Goal: Register for event/course

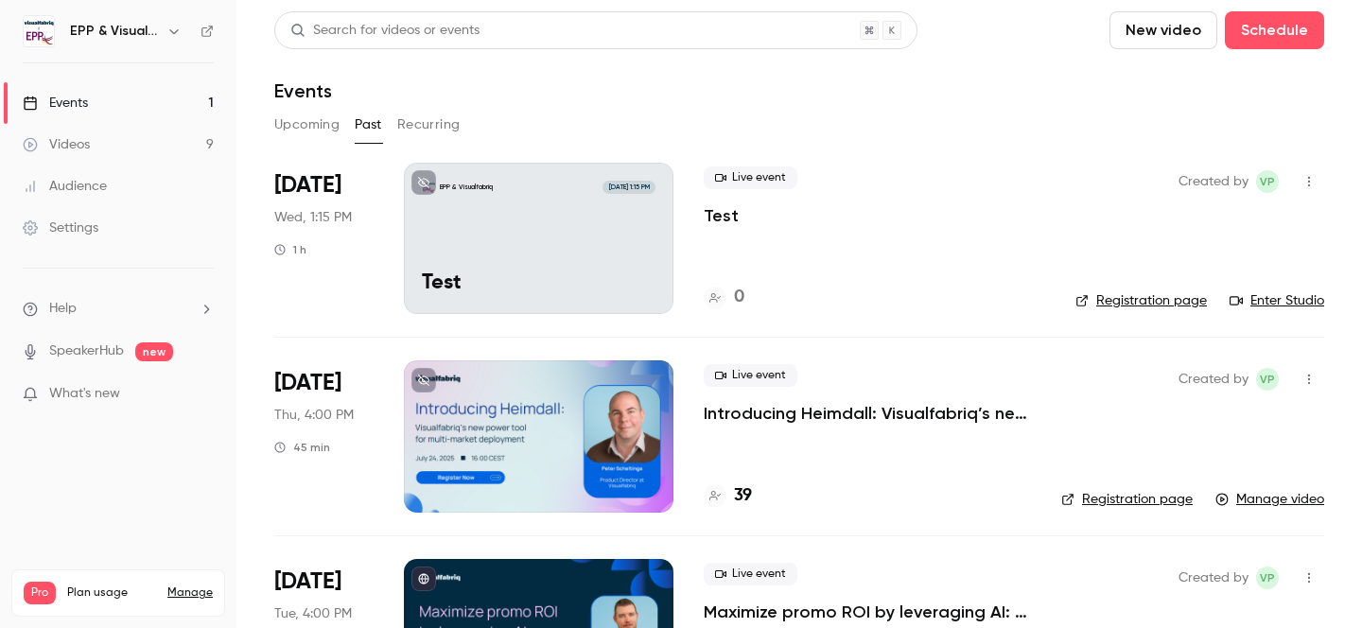
scroll to position [228, 0]
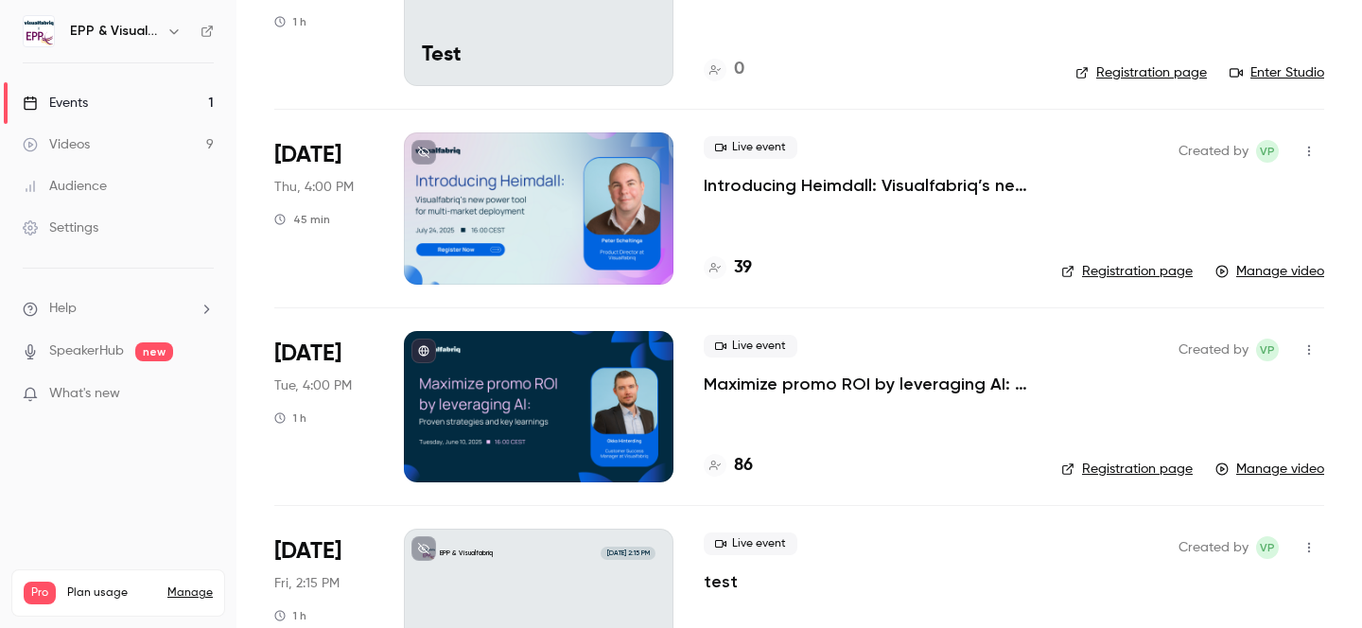
click at [131, 99] on link "Events 1" at bounding box center [118, 103] width 236 height 42
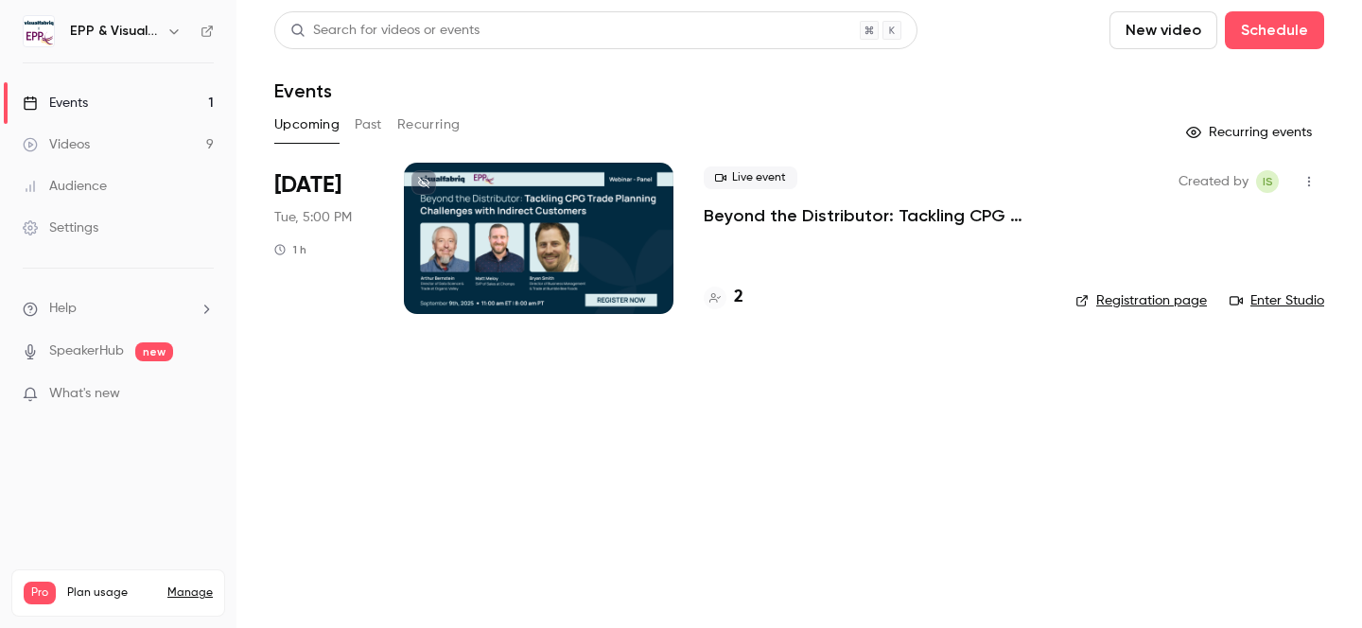
click at [818, 203] on div "Live event Beyond the Distributor: Tackling CPG Trade Planning Challenges with …" at bounding box center [874, 196] width 341 height 61
click at [818, 219] on p "Beyond the Distributor: Tackling CPG Trade Planning Challenges with Indirect Cu…" at bounding box center [874, 215] width 341 height 23
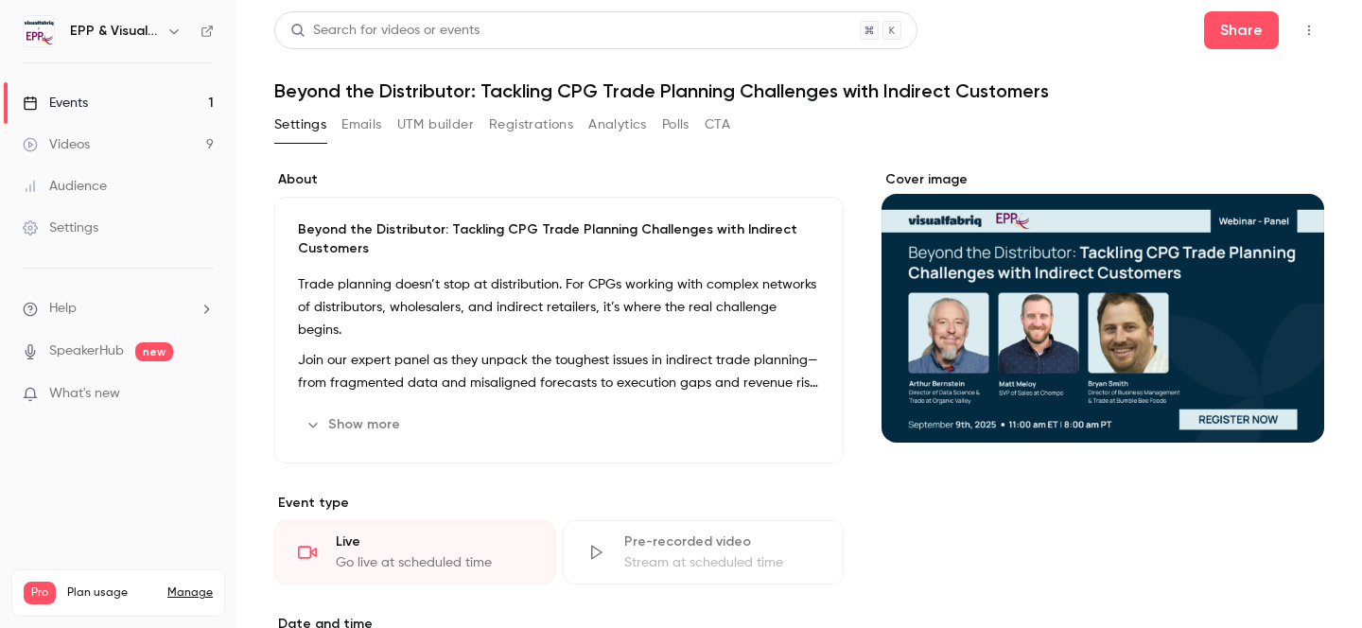
click at [360, 119] on button "Emails" at bounding box center [361, 125] width 40 height 30
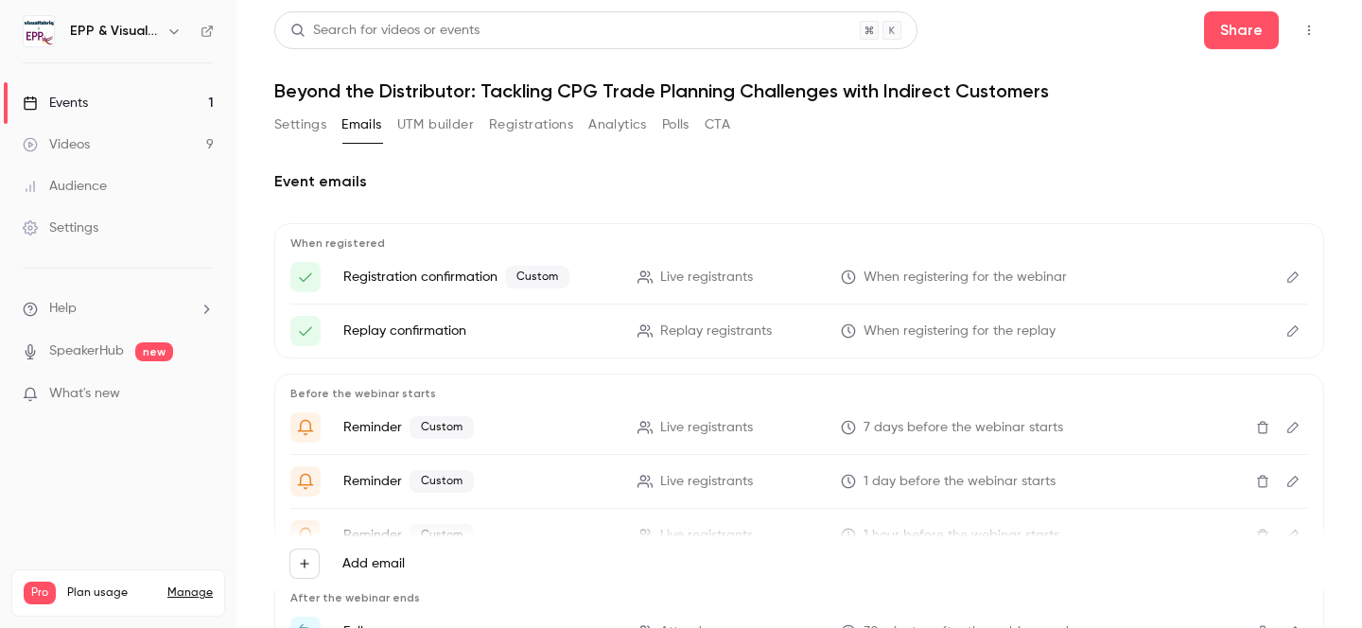
click at [725, 418] on span "Live registrants" at bounding box center [706, 428] width 93 height 20
click at [1300, 276] on icon "Edit" at bounding box center [1293, 277] width 15 height 13
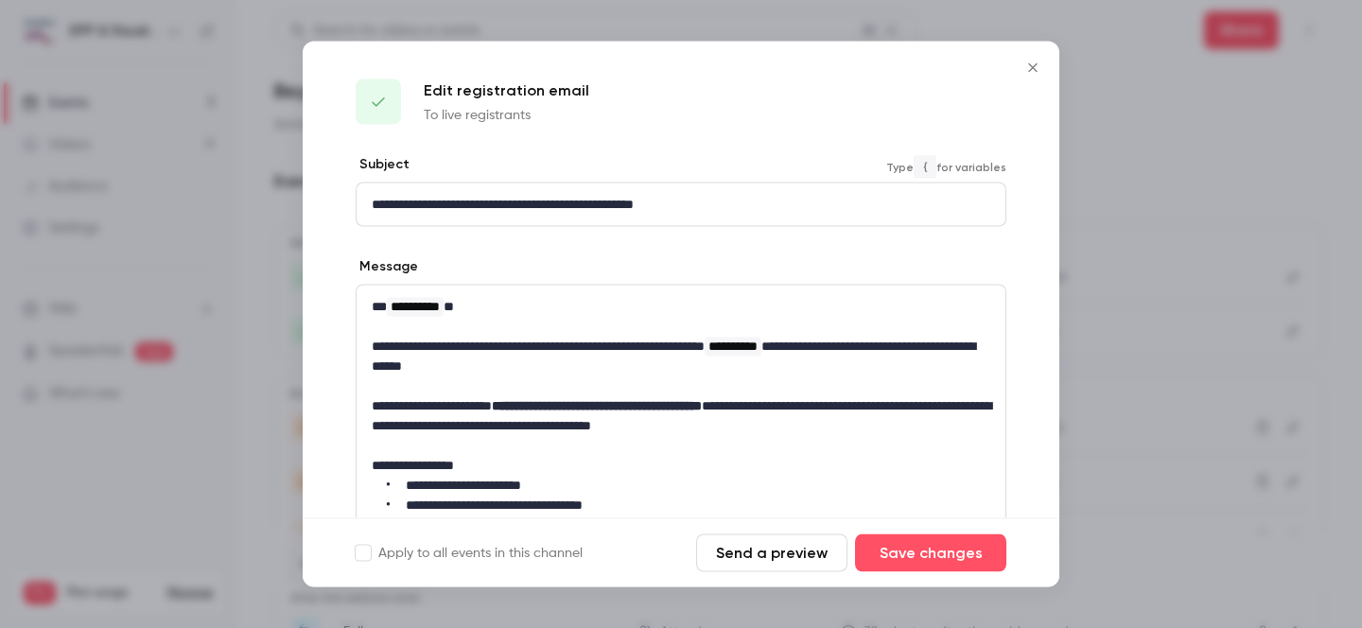
click at [500, 201] on p "**********" at bounding box center [681, 205] width 619 height 20
click at [506, 200] on p "**********" at bounding box center [681, 205] width 619 height 20
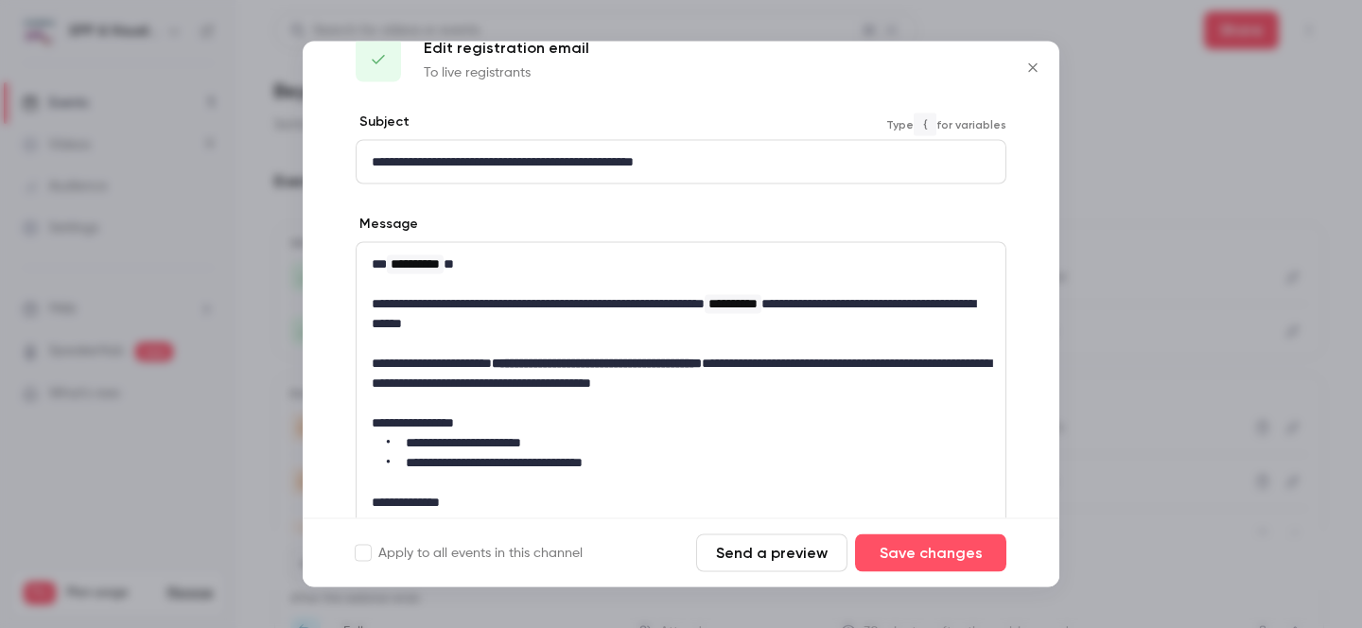
scroll to position [44, 0]
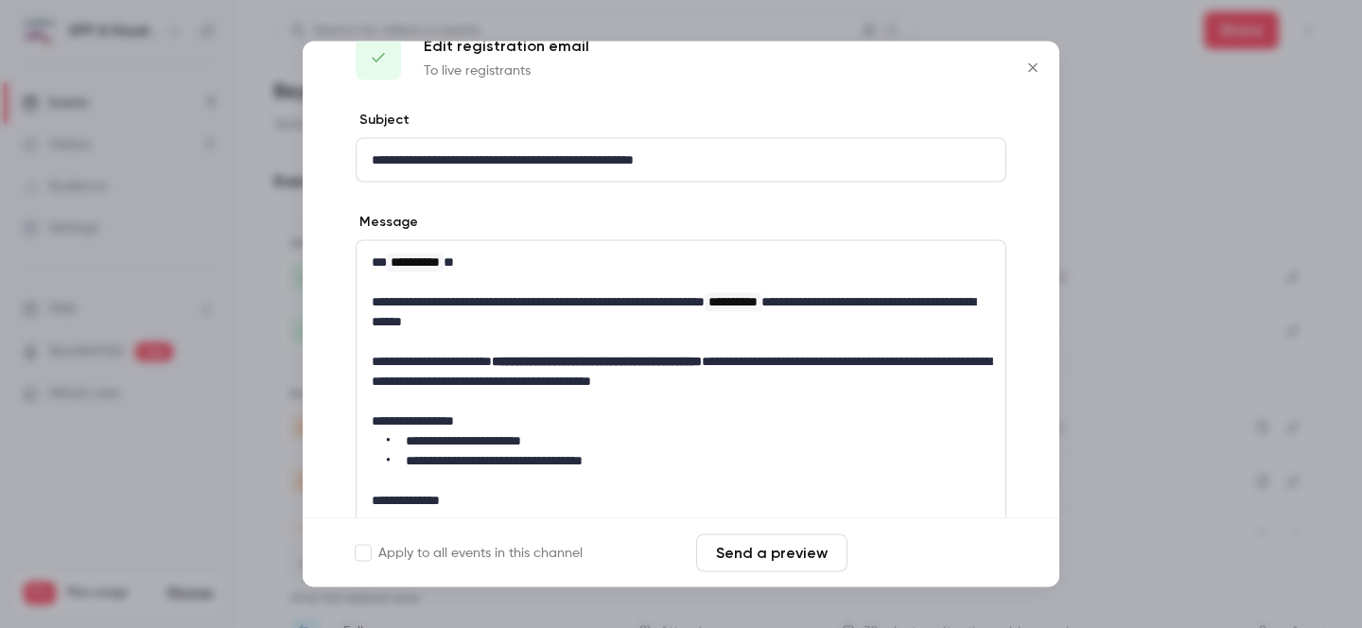
click at [921, 539] on button "Save changes" at bounding box center [930, 553] width 151 height 38
